Goal: Task Accomplishment & Management: Manage account settings

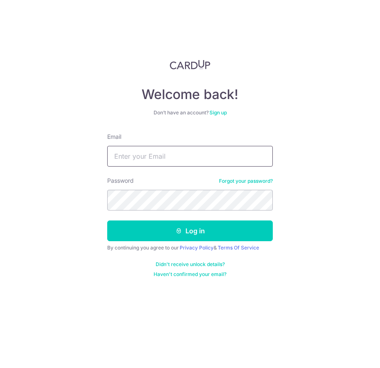
click at [130, 151] on input "Email" at bounding box center [190, 156] width 166 height 21
type input "[EMAIL_ADDRESS][DOMAIN_NAME]"
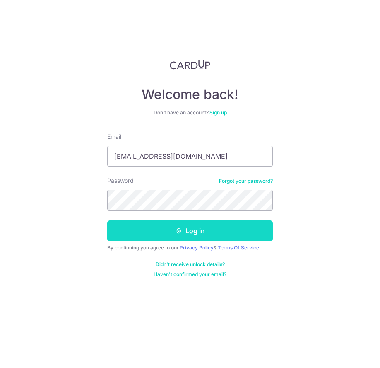
click at [123, 231] on button "Log in" at bounding box center [190, 230] width 166 height 21
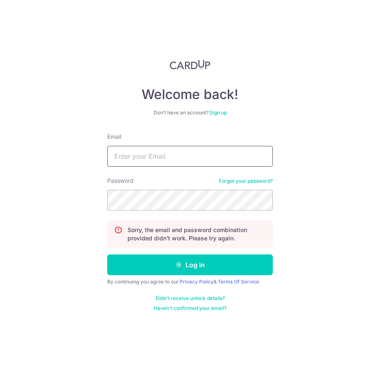
click at [128, 157] on input "Email" at bounding box center [190, 156] width 166 height 21
click at [151, 156] on input "[EMAIL_ADDRESS][DOMAIN_NAME]" at bounding box center [190, 156] width 166 height 21
type input "account@eha.com.sg"
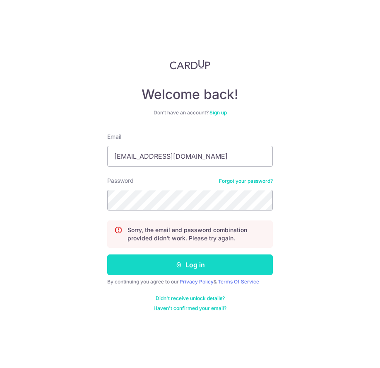
click at [125, 265] on button "Log in" at bounding box center [190, 264] width 166 height 21
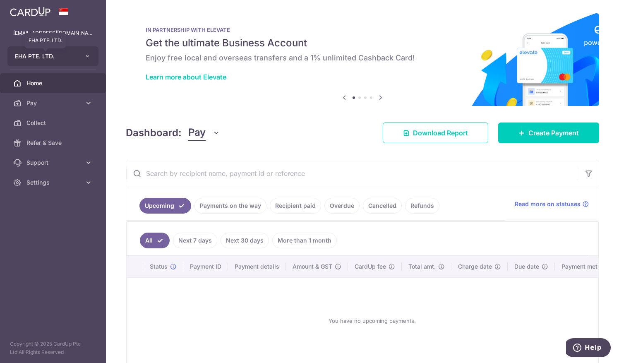
click at [52, 55] on span "EHA PTE. LTD." at bounding box center [45, 56] width 61 height 8
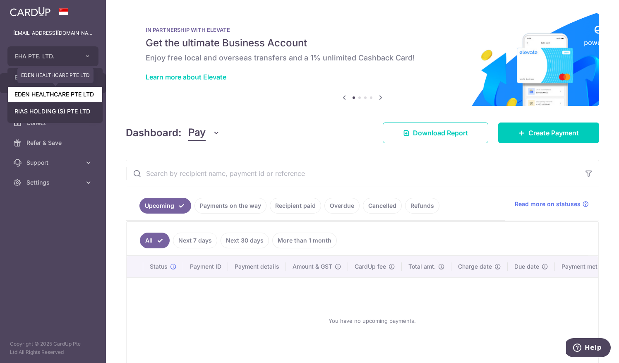
click at [50, 92] on link "EDEN HEALTHCARE PTE LTD" at bounding box center [55, 94] width 94 height 15
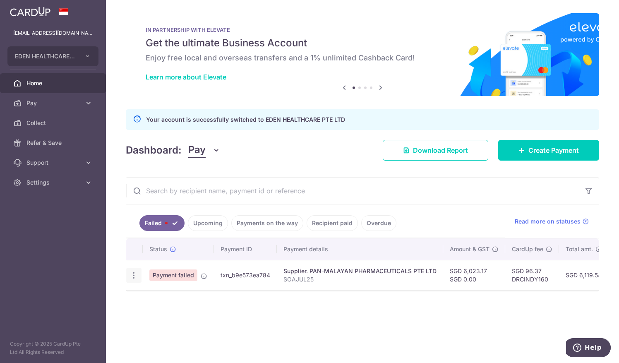
click at [134, 274] on icon "button" at bounding box center [134, 275] width 9 height 9
click at [142, 296] on icon at bounding box center [138, 298] width 10 height 10
radio input "true"
type input "6,023.17"
type input "0.00"
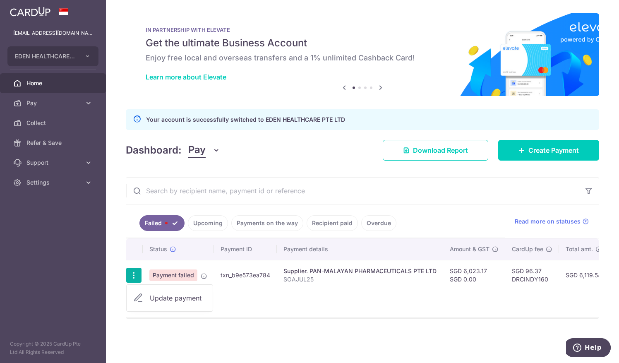
radio input "true"
type input "SOAJUL25"
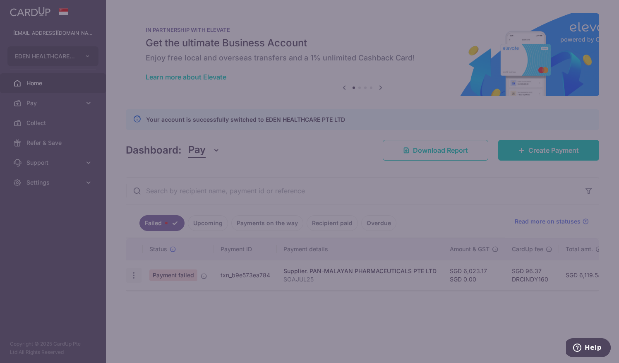
type input "DRCINDY160"
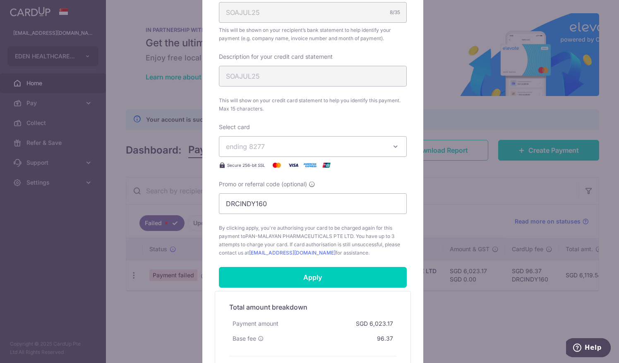
scroll to position [285, 0]
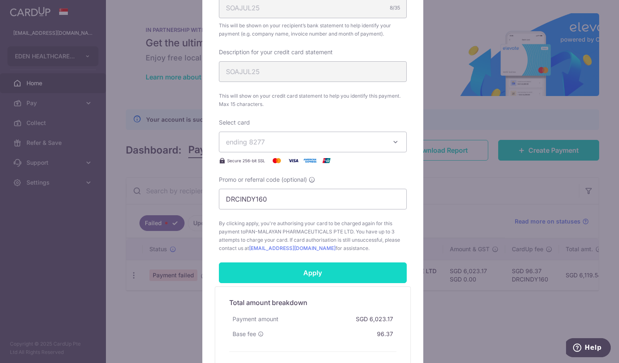
click at [306, 267] on input "Apply" at bounding box center [313, 273] width 188 height 21
